Goal: Information Seeking & Learning: Learn about a topic

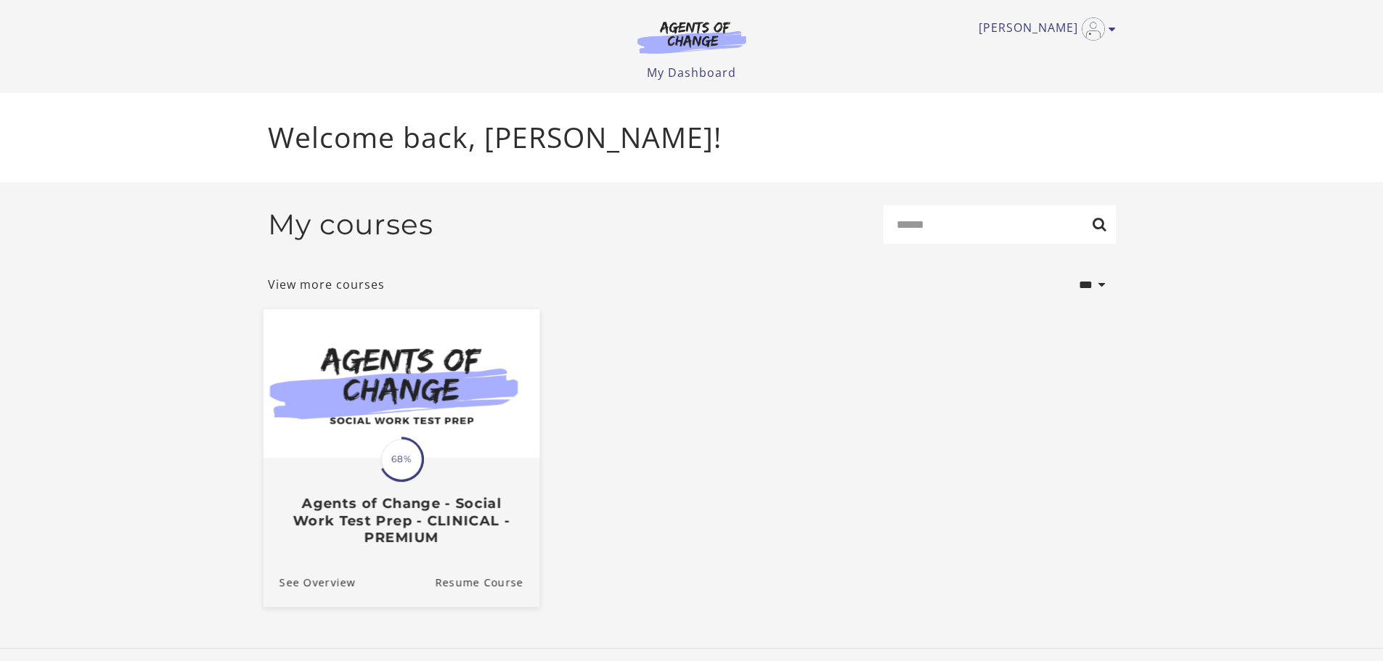
click at [473, 542] on h3 "Agents of Change - Social Work Test Prep - CLINICAL - PREMIUM" at bounding box center [401, 520] width 244 height 51
